Goal: Transaction & Acquisition: Purchase product/service

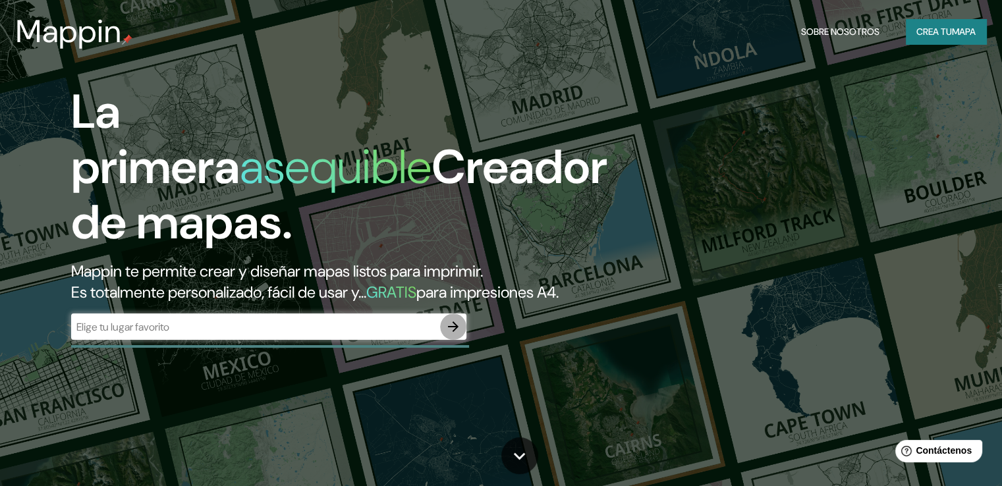
click at [443, 338] on button "button" at bounding box center [453, 327] width 26 height 26
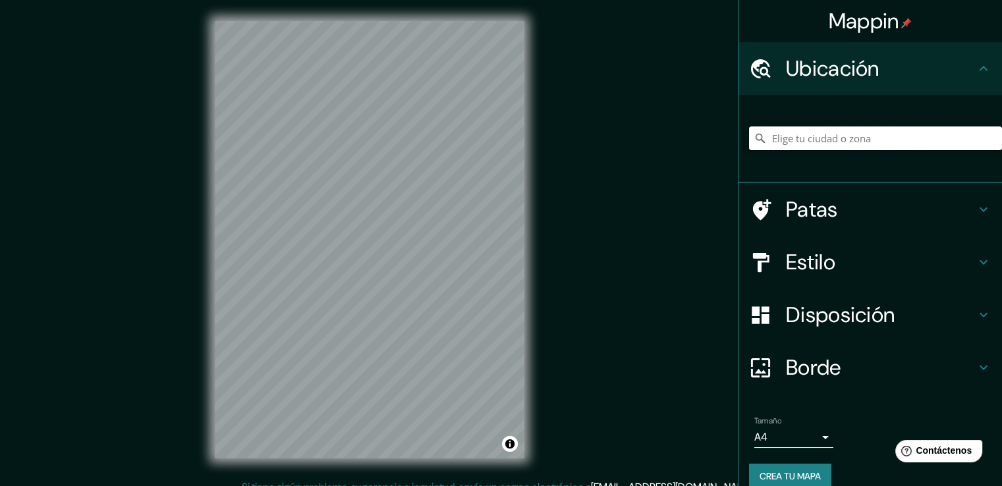
click at [806, 136] on input "Elige tu ciudad o zona" at bounding box center [875, 138] width 253 height 24
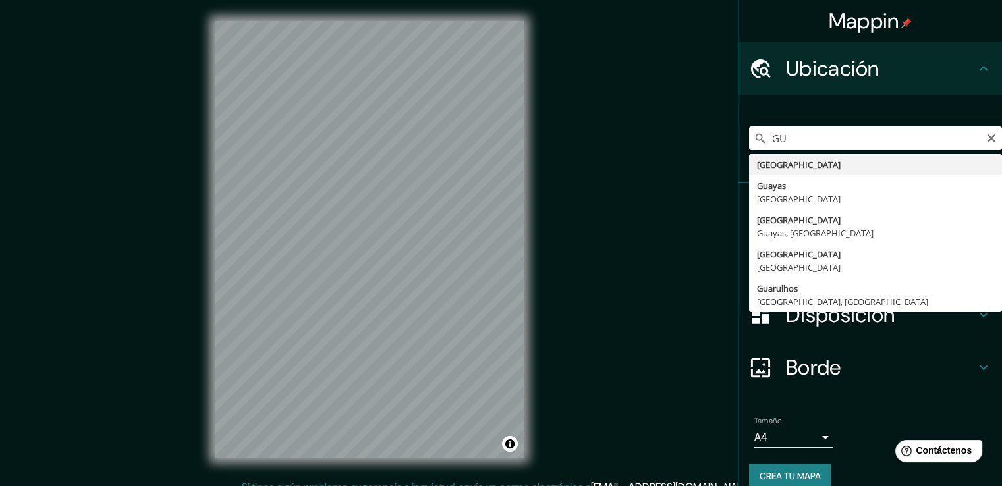
type input "G"
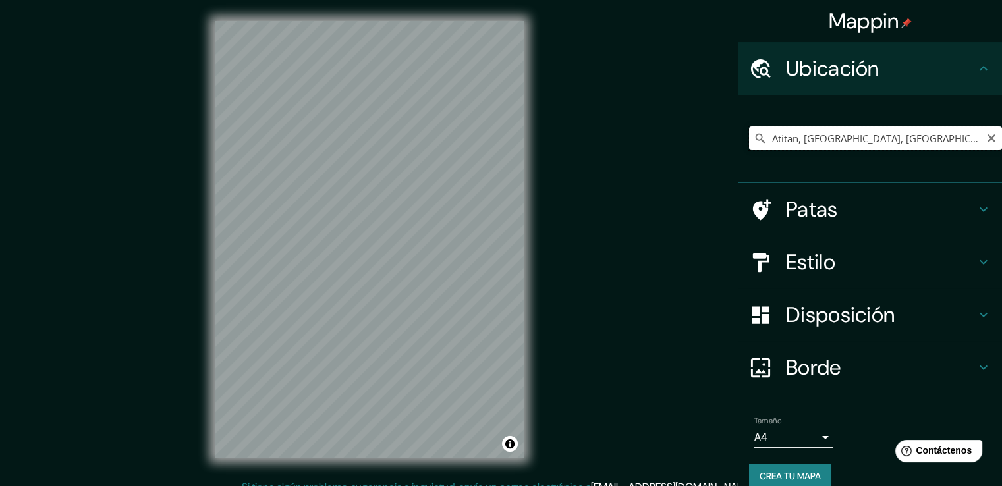
click at [838, 134] on input "Atitan, [GEOGRAPHIC_DATA], [GEOGRAPHIC_DATA], [GEOGRAPHIC_DATA]" at bounding box center [875, 138] width 253 height 24
type input "Atitan, [GEOGRAPHIC_DATA], [GEOGRAPHIC_DATA], [GEOGRAPHIC_DATA]"
click at [986, 138] on icon "Claro" at bounding box center [991, 138] width 11 height 11
click at [904, 140] on input "Elige tu ciudad o zona" at bounding box center [875, 138] width 253 height 24
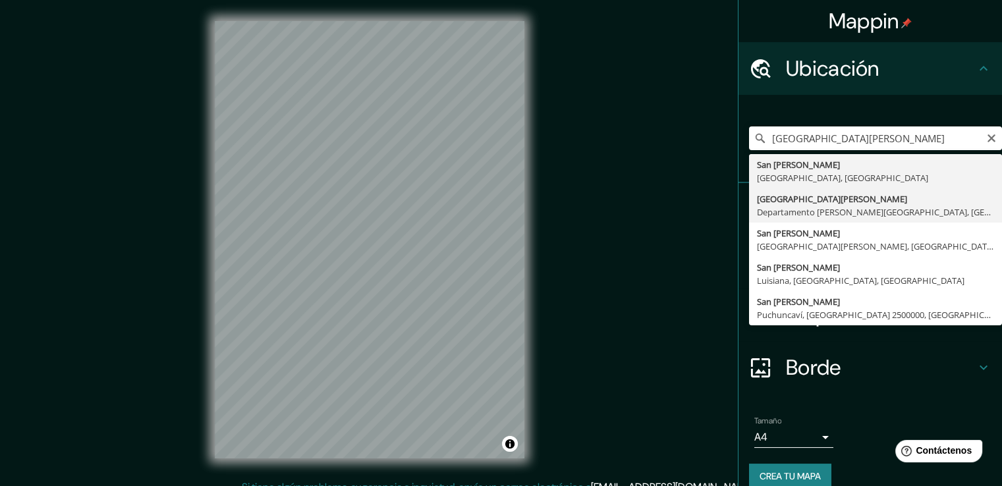
type input "[GEOGRAPHIC_DATA][PERSON_NAME], [GEOGRAPHIC_DATA][PERSON_NAME], [GEOGRAPHIC_DAT…"
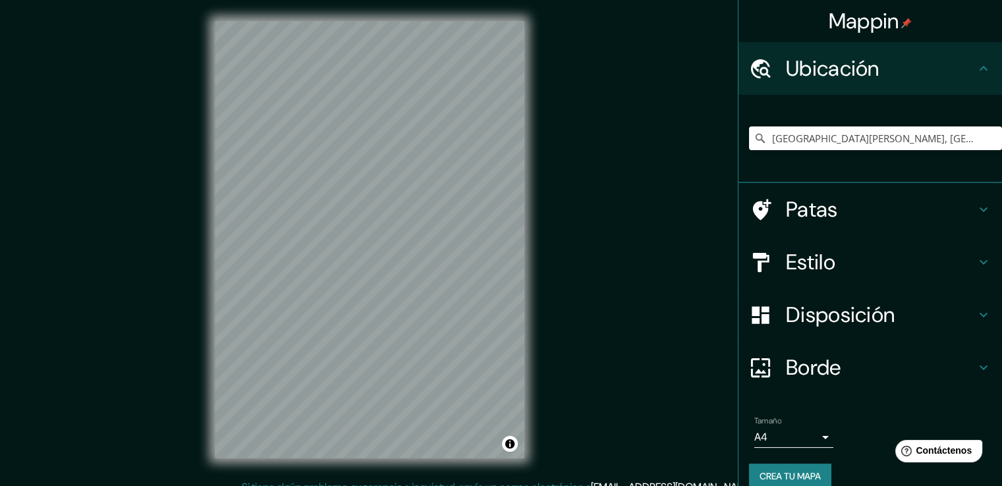
click at [852, 211] on h4 "Patas" at bounding box center [881, 209] width 190 height 26
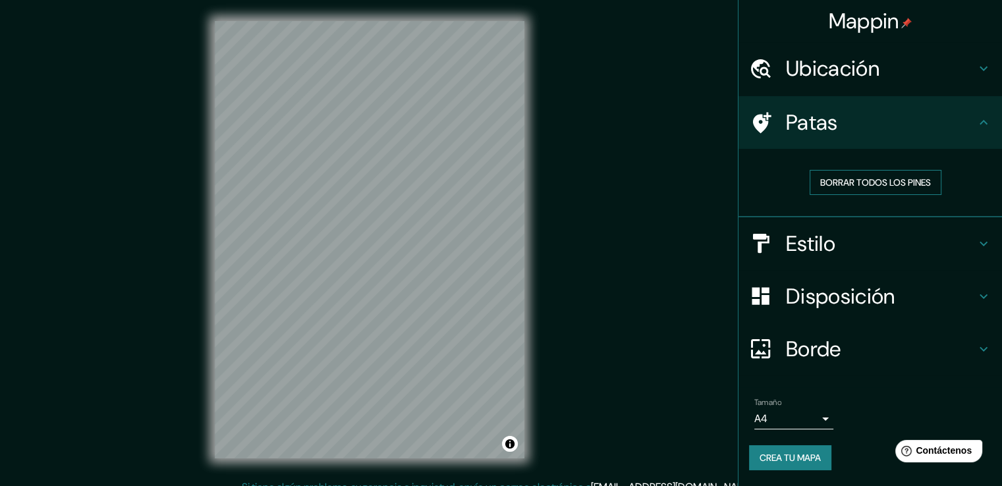
click at [881, 186] on font "Borrar todos los pines" at bounding box center [875, 183] width 111 height 12
